Goal: Book appointment/travel/reservation

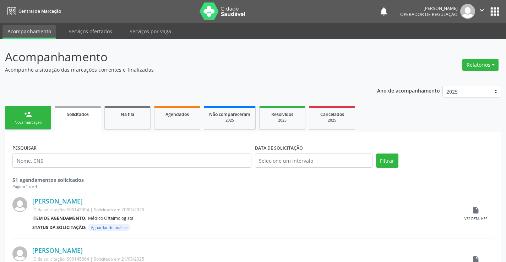
click at [27, 121] on div "Nova marcação" at bounding box center [28, 122] width 36 height 5
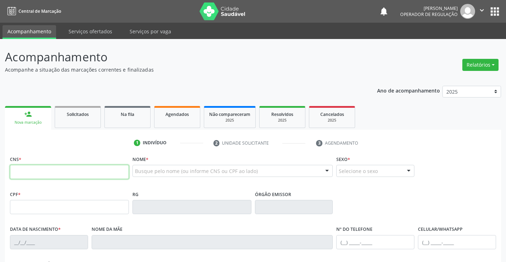
click at [76, 176] on input "text" at bounding box center [69, 172] width 119 height 14
type input "700 4064 6420 1043"
type input "0[DATE]"
type input "[PERSON_NAME]"
type input "S/N"
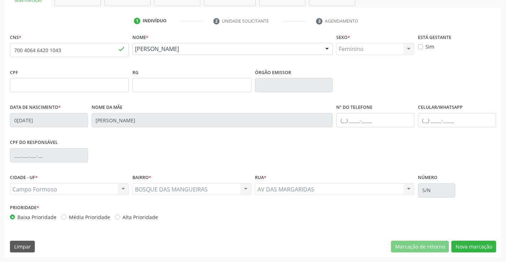
scroll to position [122, 0]
click at [467, 248] on button "Nova marcação" at bounding box center [473, 247] width 45 height 12
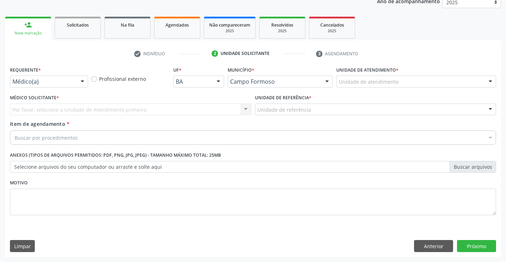
scroll to position [89, 0]
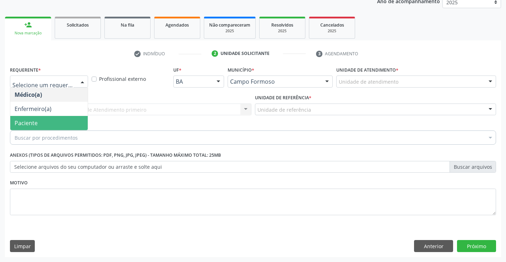
click at [27, 122] on span "Paciente" at bounding box center [26, 123] width 23 height 8
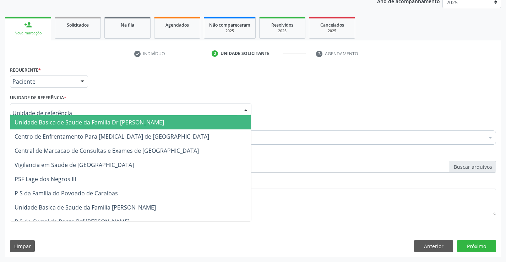
click at [49, 104] on div at bounding box center [130, 110] width 241 height 12
click at [53, 121] on span "Unidade Basica de Saude da Familia Dr [PERSON_NAME]" at bounding box center [89, 123] width 149 height 8
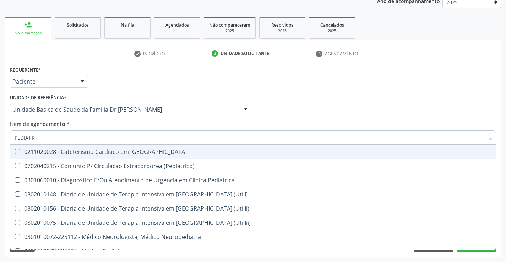
type input "PEDIATRA"
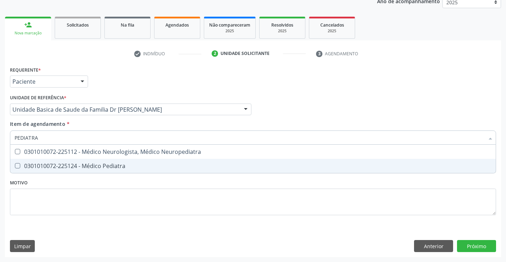
click at [87, 165] on div "0301010072-225124 - Médico Pediatra" at bounding box center [253, 166] width 477 height 6
checkbox Pediatra "true"
click at [473, 243] on div "Requerente * Paciente Médico(a) Enfermeiro(a) Paciente Nenhum resultado encontr…" at bounding box center [253, 161] width 496 height 193
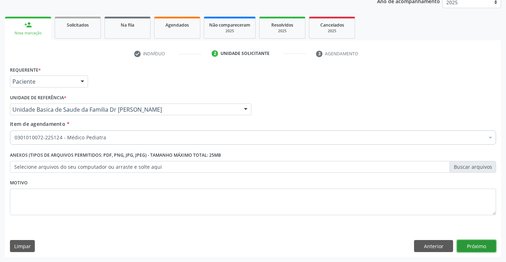
click at [482, 245] on button "Próximo" at bounding box center [476, 246] width 39 height 12
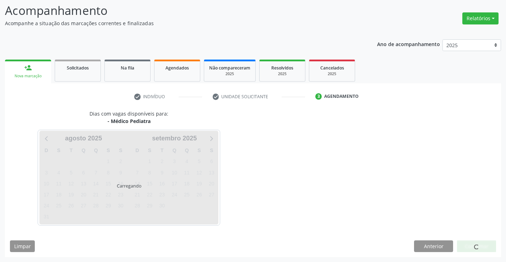
scroll to position [47, 0]
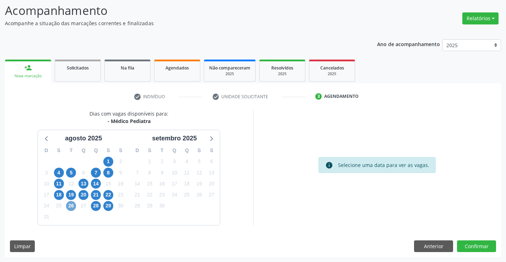
click at [72, 205] on span "26" at bounding box center [71, 206] width 10 height 10
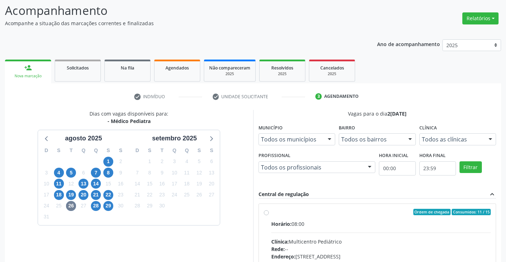
click at [271, 212] on label "Ordem de chegada Consumidos: 11 / 15 Horário: 08:00 Clínica: Multicentro Pediát…" at bounding box center [381, 263] width 220 height 109
click at [265, 212] on input "Ordem de chegada Consumidos: 11 / 15 Horário: 08:00 Clínica: Multicentro Pediát…" at bounding box center [266, 212] width 5 height 6
radio input "true"
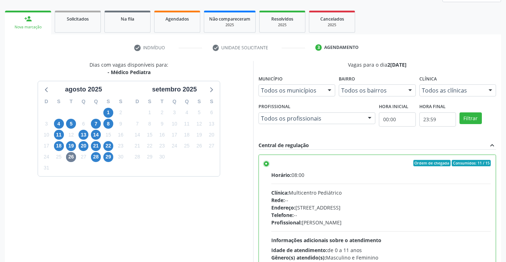
scroll to position [162, 0]
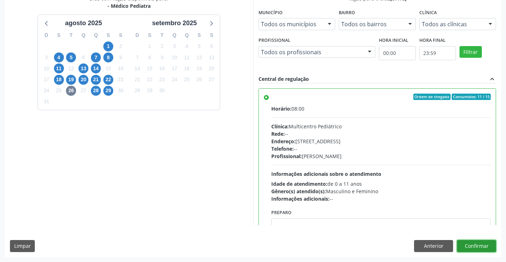
click at [478, 245] on button "Confirmar" at bounding box center [476, 246] width 39 height 12
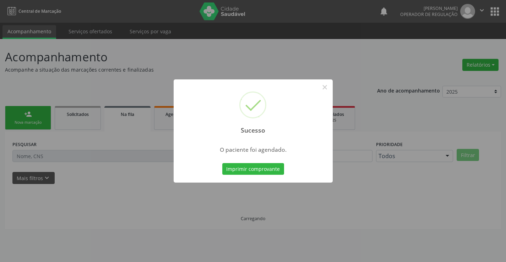
scroll to position [0, 0]
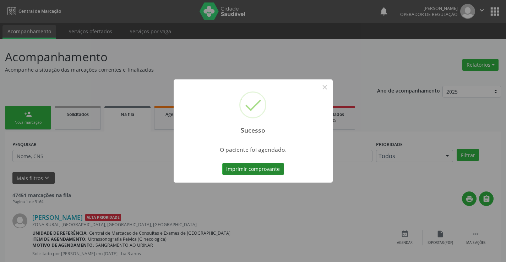
click at [245, 167] on button "Imprimir comprovante" at bounding box center [253, 169] width 62 height 12
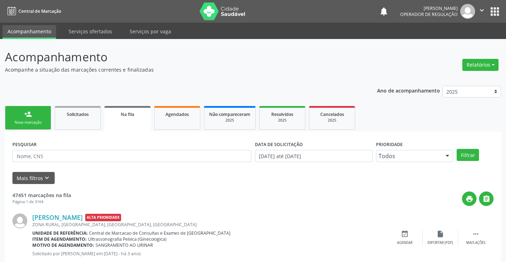
click at [28, 119] on link "person_add Nova marcação" at bounding box center [28, 118] width 46 height 24
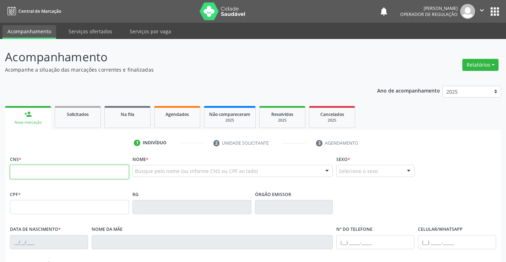
click at [51, 174] on input "text" at bounding box center [69, 172] width 119 height 14
type input "700 0012 3907 9103"
type input "0018104993"
type input "[DATE]"
type input "[PHONE_NUMBER]"
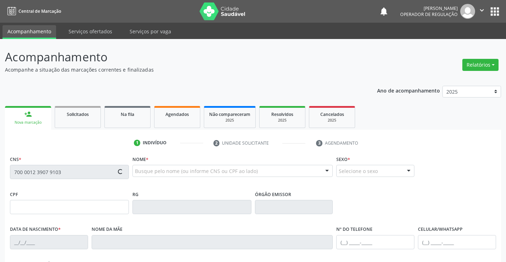
type input "[PHONE_NUMBER]"
type input "S/N"
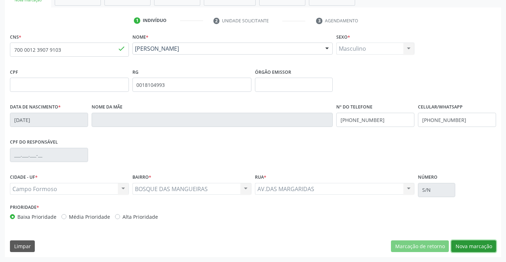
click at [468, 246] on button "Nova marcação" at bounding box center [473, 247] width 45 height 12
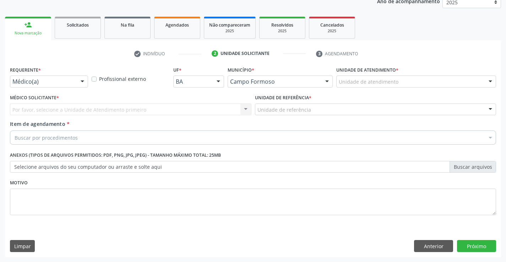
scroll to position [89, 0]
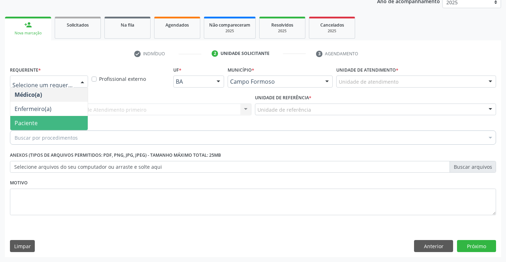
click at [48, 123] on span "Paciente" at bounding box center [48, 123] width 77 height 14
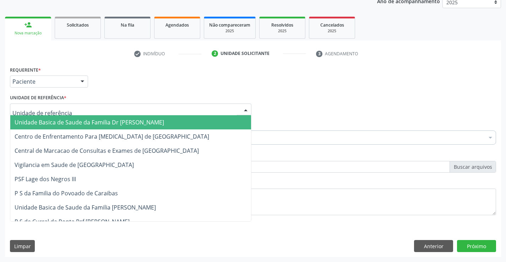
click at [62, 123] on span "Unidade Basica de Saude da Familia Dr [PERSON_NAME]" at bounding box center [89, 123] width 149 height 8
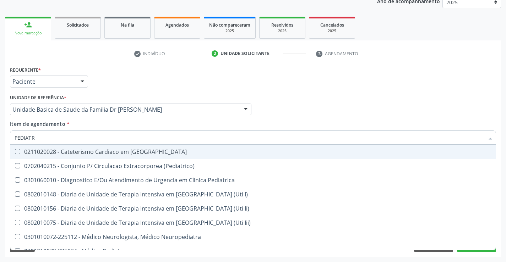
type input "PEDIATRA"
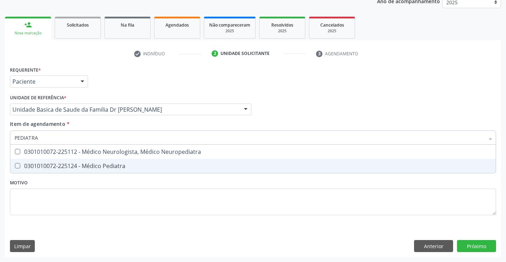
click at [71, 167] on div "0301010072-225124 - Médico Pediatra" at bounding box center [253, 166] width 477 height 6
checkbox Pediatra "true"
click at [480, 245] on div "Requerente * Paciente Médico(a) Enfermeiro(a) Paciente Nenhum resultado encontr…" at bounding box center [253, 161] width 496 height 193
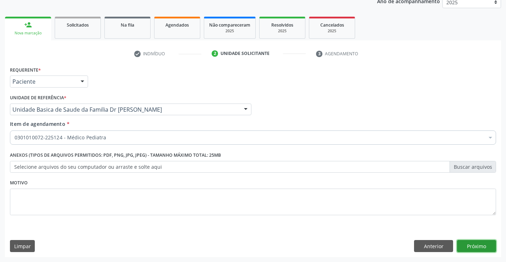
click at [475, 245] on button "Próximo" at bounding box center [476, 246] width 39 height 12
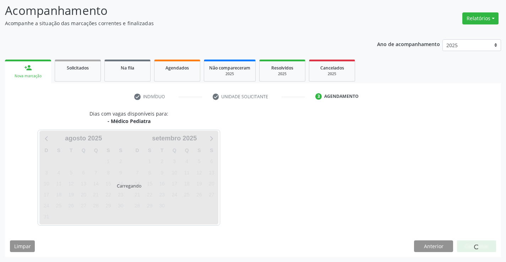
scroll to position [47, 0]
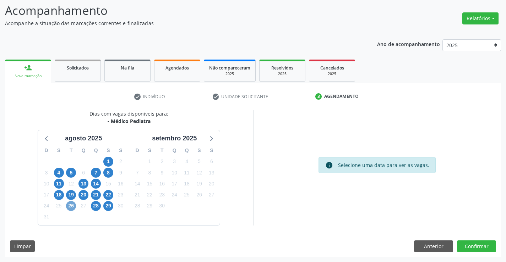
click at [70, 205] on span "26" at bounding box center [71, 206] width 10 height 10
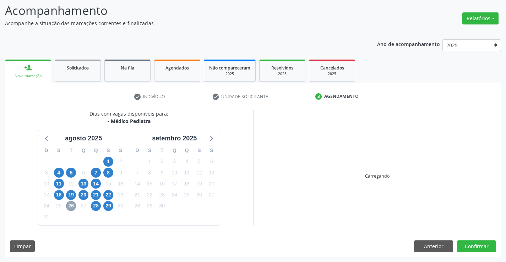
click at [70, 205] on span "26" at bounding box center [71, 206] width 10 height 10
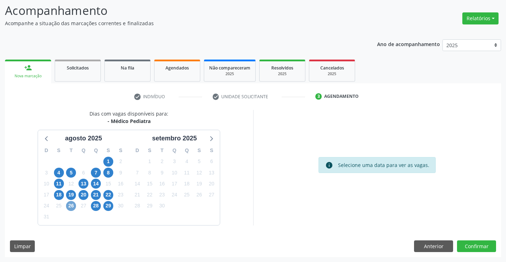
click at [71, 206] on span "26" at bounding box center [71, 206] width 10 height 10
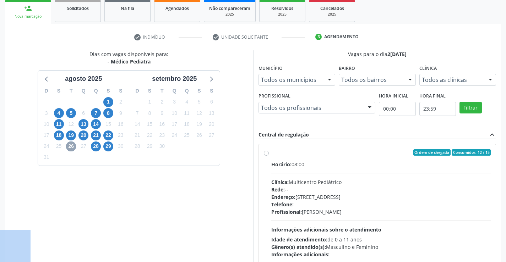
scroll to position [149, 0]
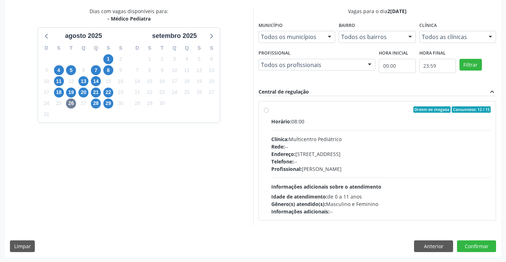
click at [271, 112] on label "Ordem de chegada Consumidos: 12 / 15 Horário: 08:00 Clínica: Multicentro Pediát…" at bounding box center [381, 161] width 220 height 109
click at [267, 112] on input "Ordem de chegada Consumidos: 12 / 15 Horário: 08:00 Clínica: Multicentro Pediát…" at bounding box center [266, 110] width 5 height 6
radio input "true"
click at [271, 112] on label "Ordem de chegada Consumidos: 12 / 15 Horário: 08:00 Clínica: Multicentro Pediát…" at bounding box center [381, 161] width 220 height 109
click at [267, 112] on input "Ordem de chegada Consumidos: 12 / 15 Horário: 08:00 Clínica: Multicentro Pediát…" at bounding box center [266, 110] width 5 height 6
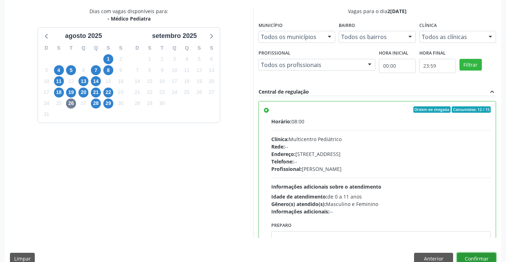
click at [472, 257] on button "Confirmar" at bounding box center [476, 259] width 39 height 12
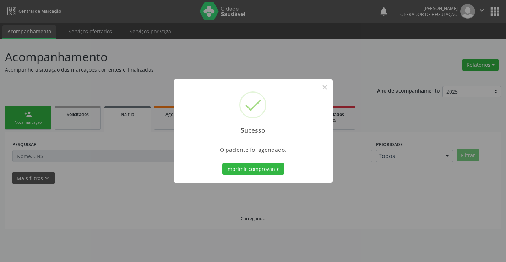
scroll to position [0, 0]
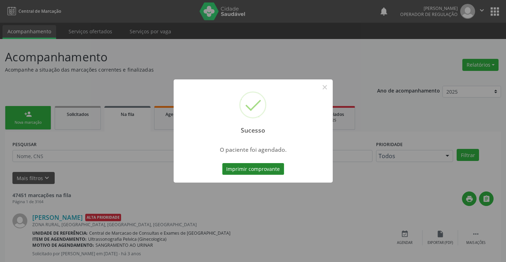
click at [251, 169] on button "Imprimir comprovante" at bounding box center [253, 169] width 62 height 12
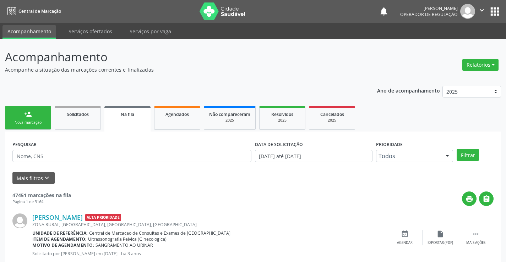
click at [494, 10] on button "apps" at bounding box center [495, 11] width 12 height 12
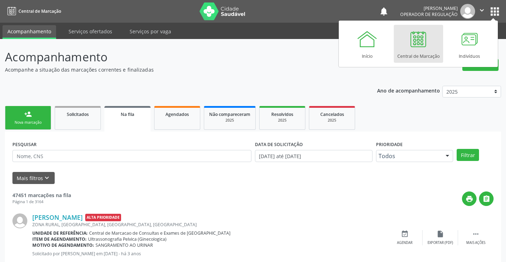
click at [470, 14] on img at bounding box center [467, 11] width 15 height 15
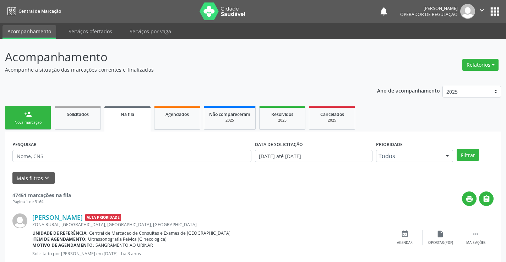
click at [480, 10] on icon "" at bounding box center [482, 10] width 8 height 8
click at [463, 41] on link "Sair" at bounding box center [463, 43] width 49 height 10
